Goal: Transaction & Acquisition: Book appointment/travel/reservation

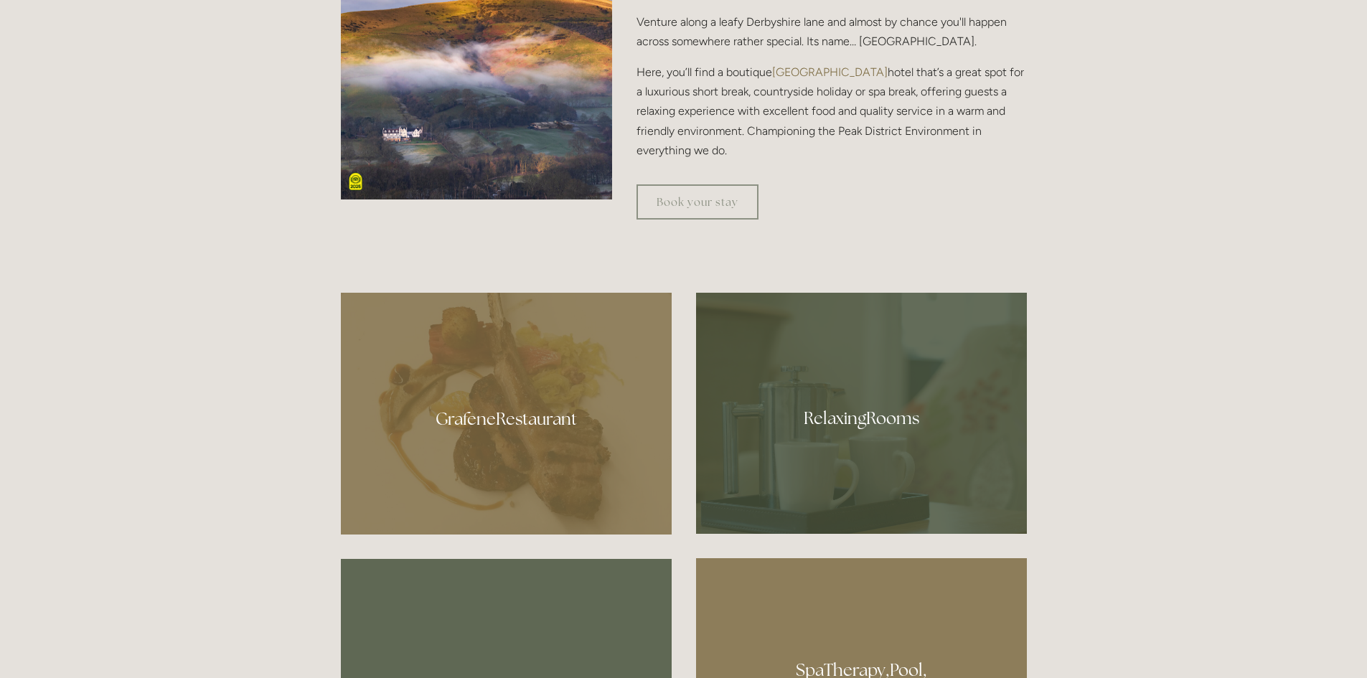
scroll to position [790, 0]
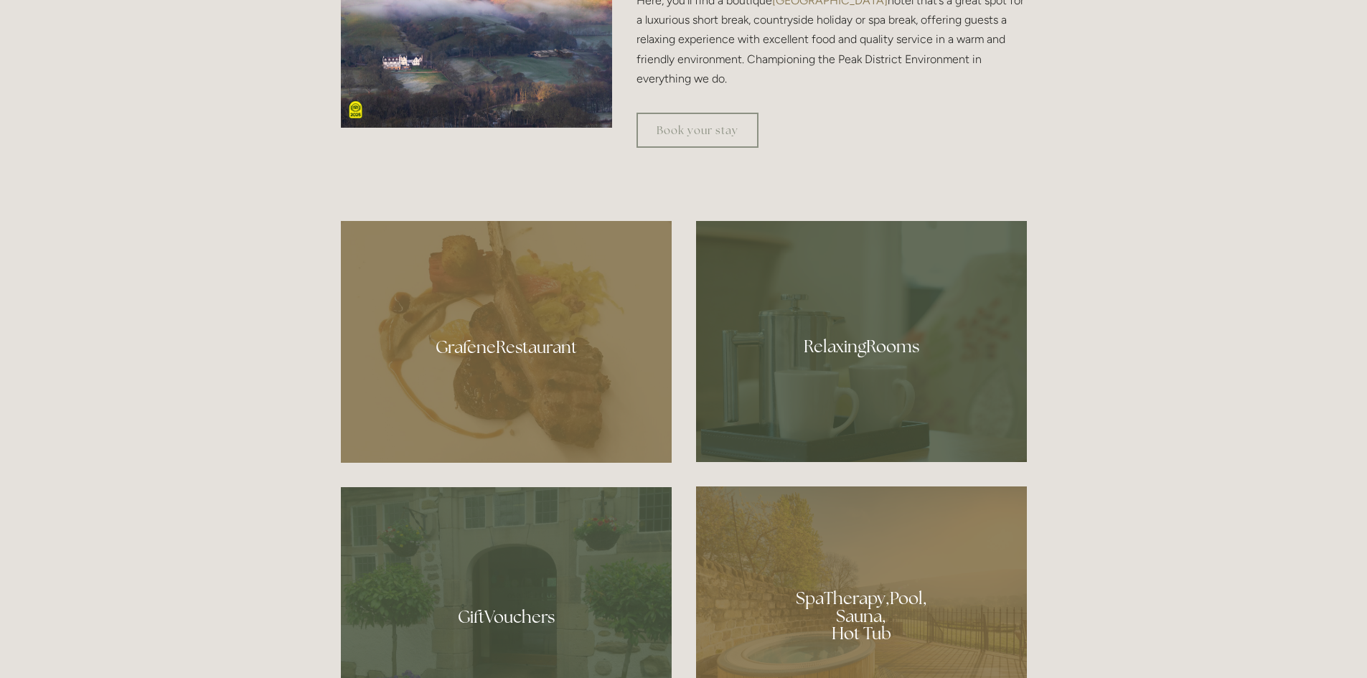
click at [501, 345] on div at bounding box center [506, 342] width 331 height 242
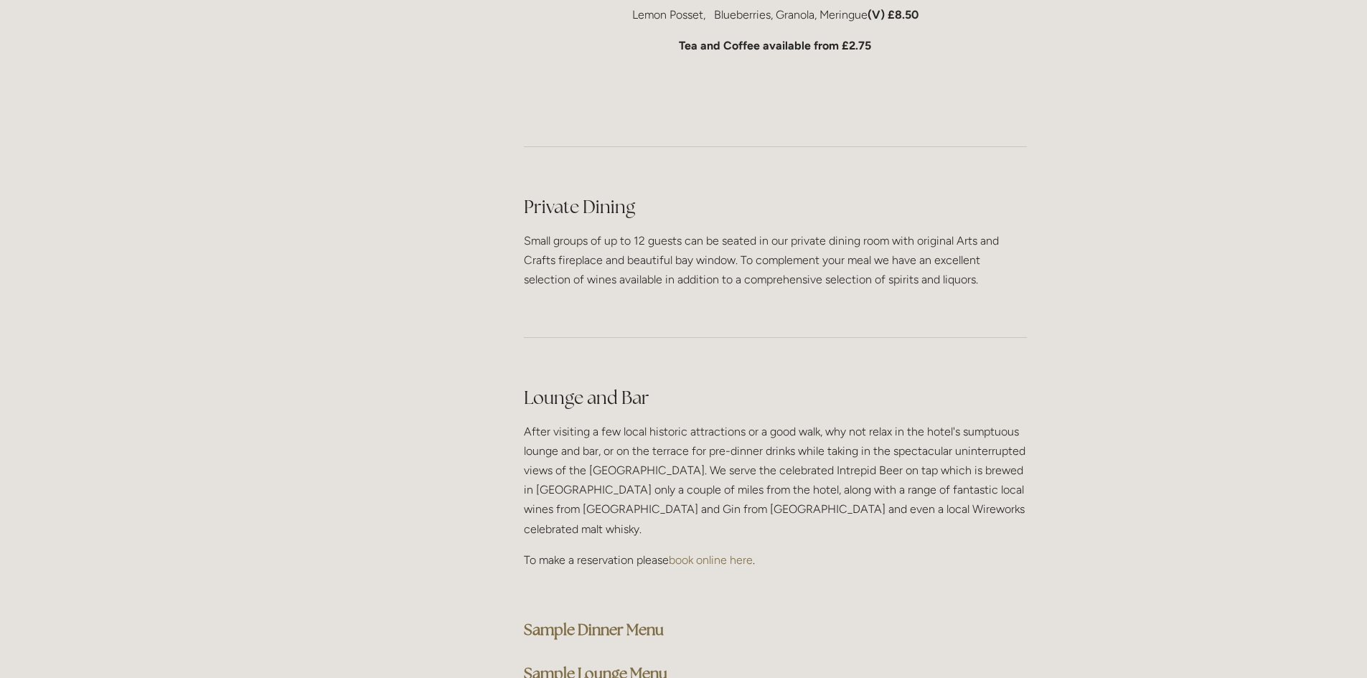
scroll to position [3445, 0]
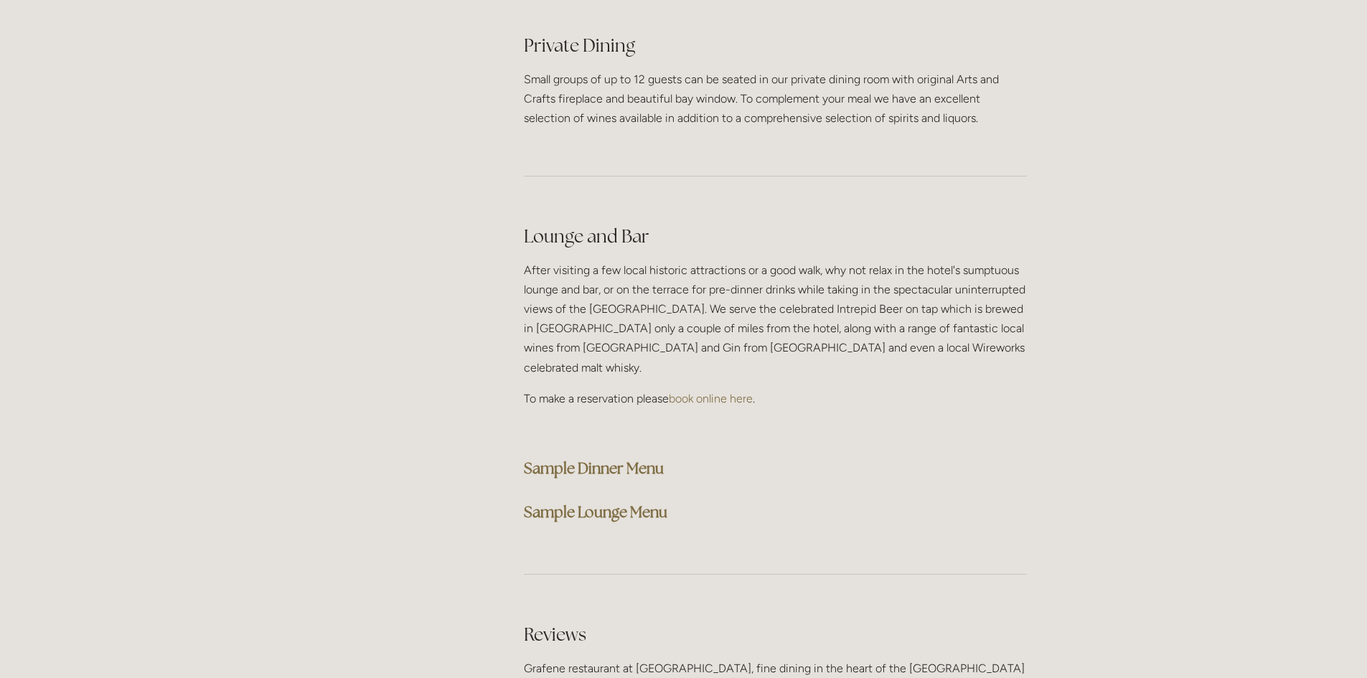
click at [596, 459] on strong "Sample Dinner Menu" at bounding box center [594, 468] width 140 height 19
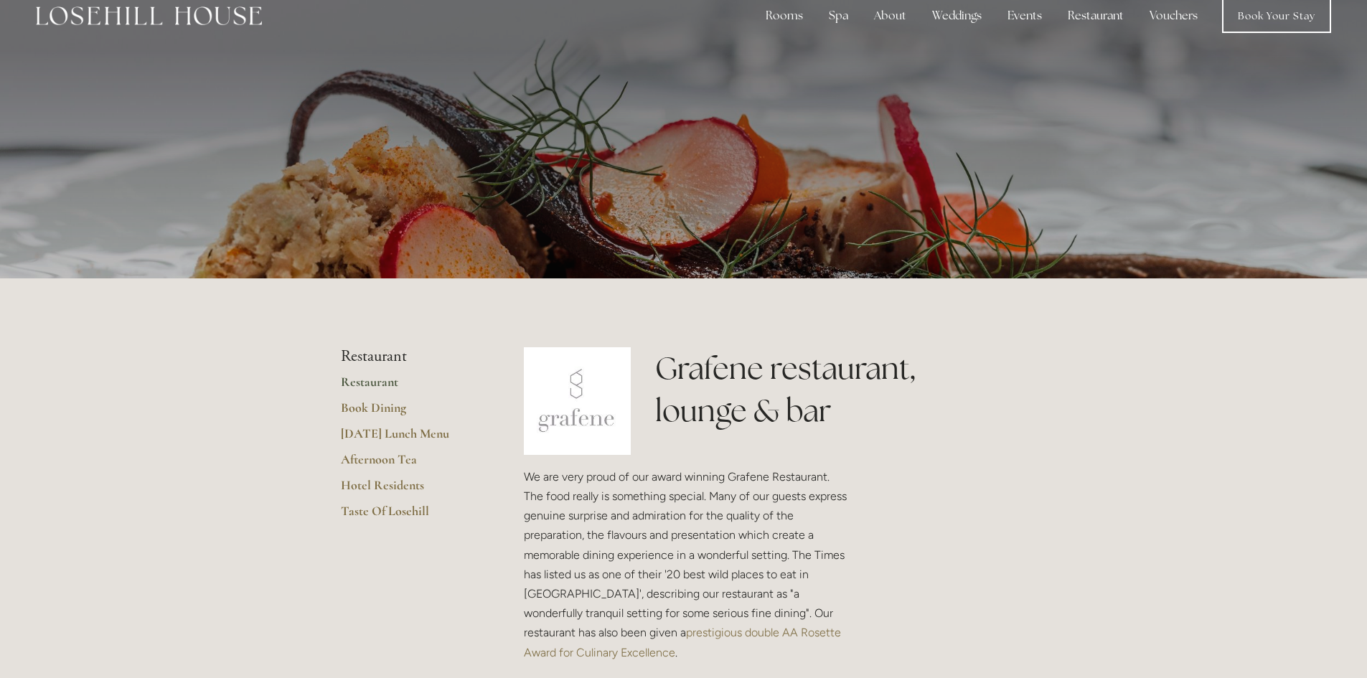
scroll to position [0, 0]
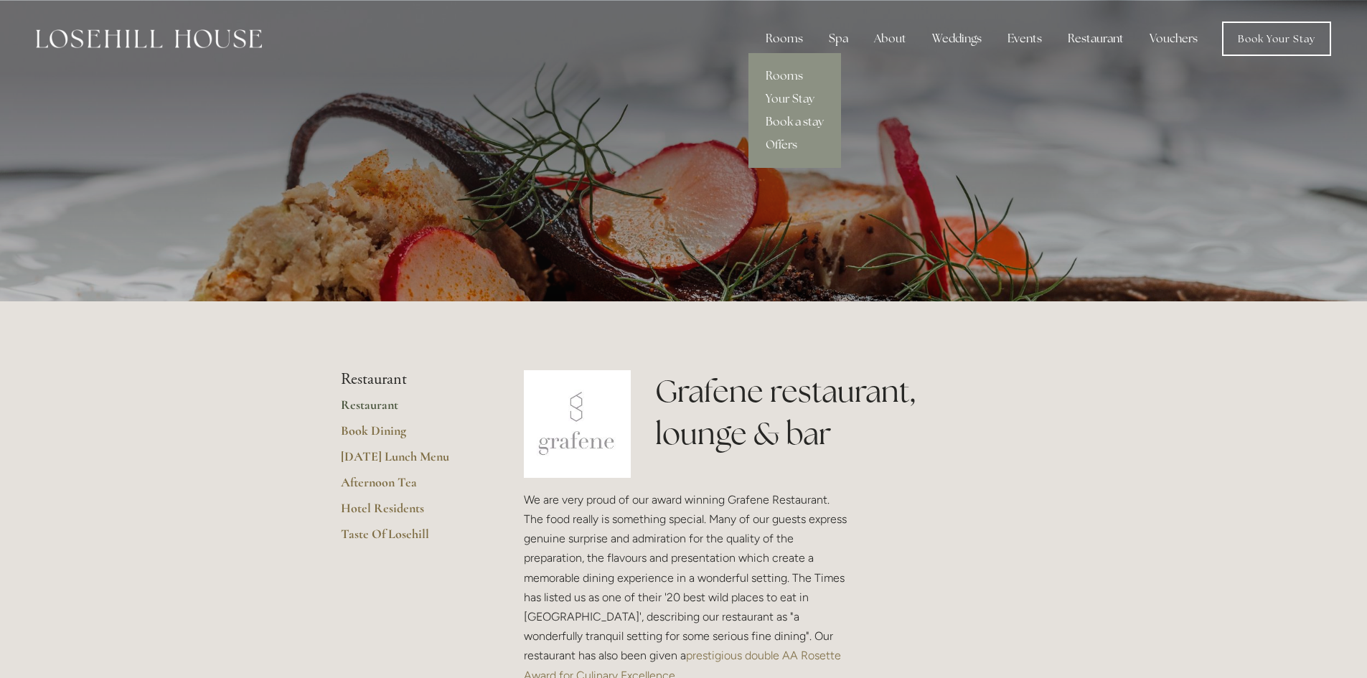
click at [791, 121] on link "Book a stay" at bounding box center [795, 122] width 93 height 23
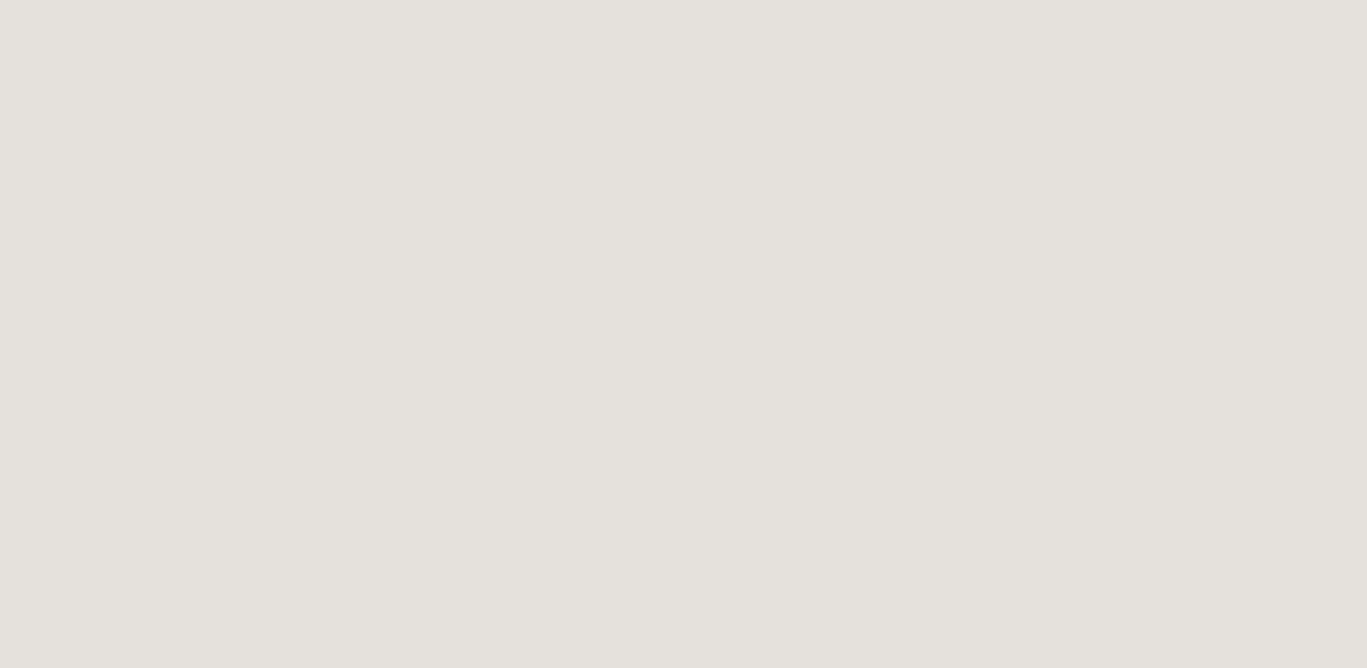
scroll to position [1220, 0]
